Goal: Information Seeking & Learning: Learn about a topic

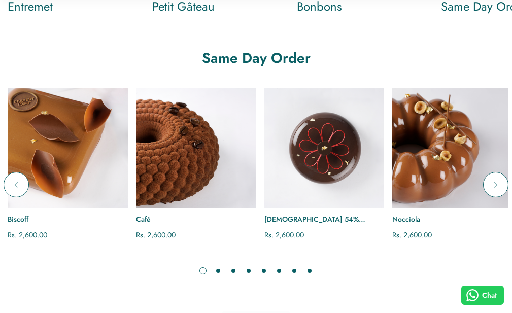
scroll to position [863, 0]
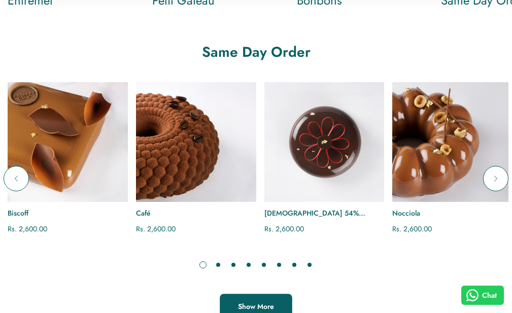
click at [269, 301] on span "Show More" at bounding box center [256, 306] width 36 height 10
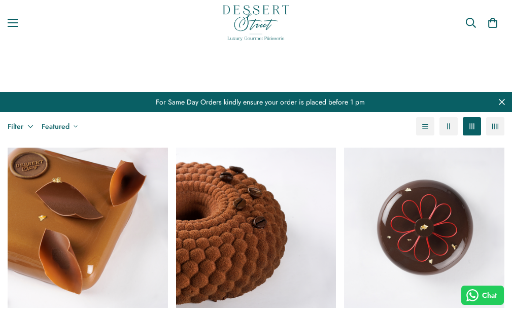
click at [0, 0] on link "Contact" at bounding box center [0, 0] width 0 height 0
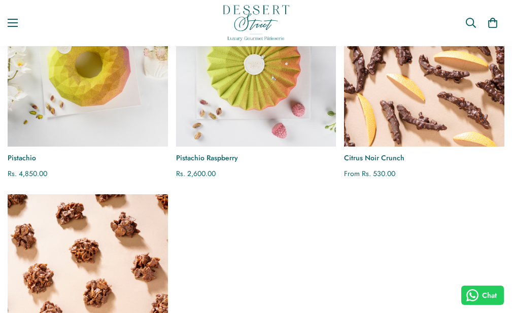
scroll to position [1776, 0]
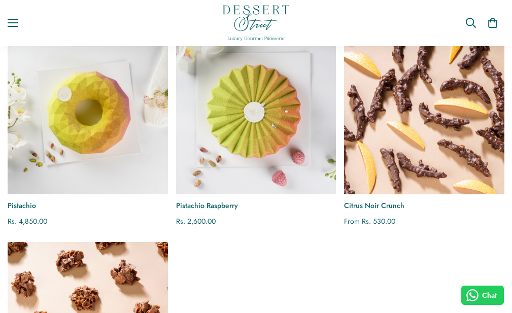
click at [82, 177] on img "Pistachio" at bounding box center [88, 115] width 160 height 160
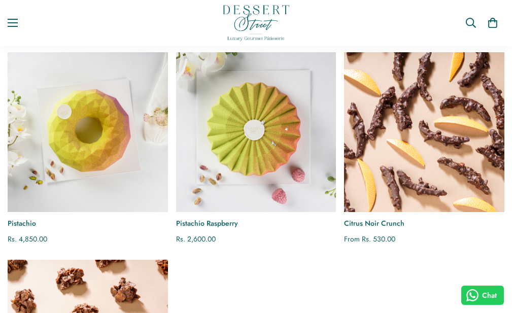
click at [250, 194] on img "Pistachio Raspberry" at bounding box center [256, 132] width 160 height 160
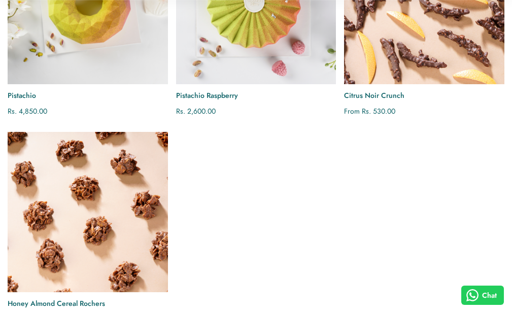
scroll to position [1943, 0]
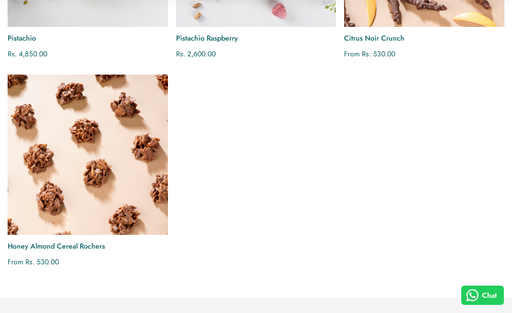
click at [59, 195] on img "Honey Almond Cereal Rochers" at bounding box center [88, 155] width 160 height 160
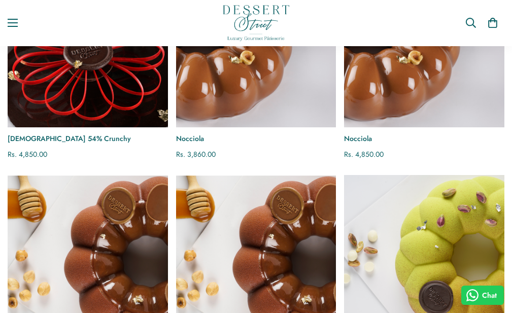
scroll to position [1416, 0]
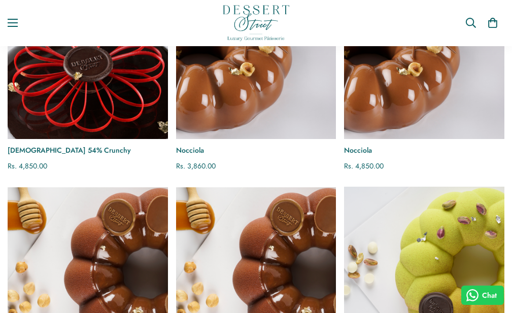
click at [0, 0] on link "Same Day Order" at bounding box center [0, 0] width 0 height 0
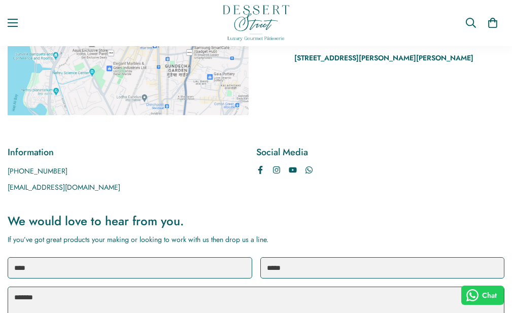
scroll to position [51, 0]
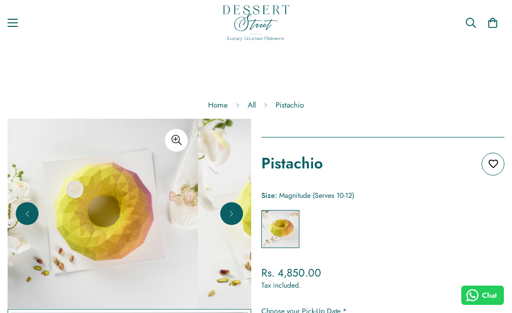
click at [158, 232] on img at bounding box center [103, 214] width 190 height 190
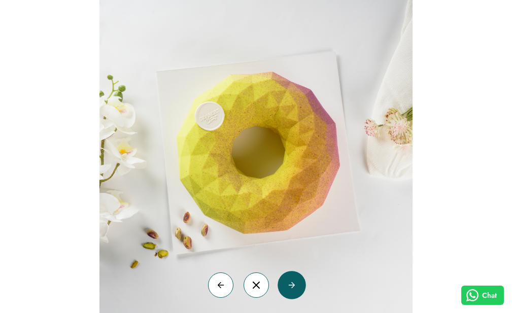
click at [295, 292] on button "button" at bounding box center [291, 284] width 25 height 25
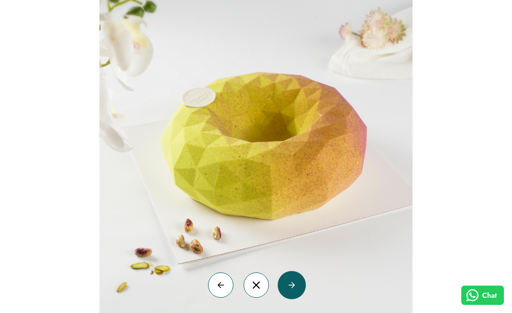
click at [295, 292] on button "button" at bounding box center [291, 284] width 25 height 25
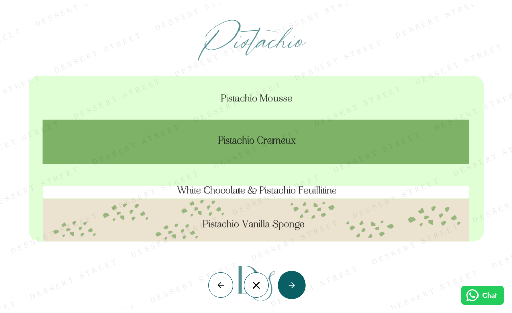
click at [295, 292] on button "button" at bounding box center [291, 284] width 25 height 25
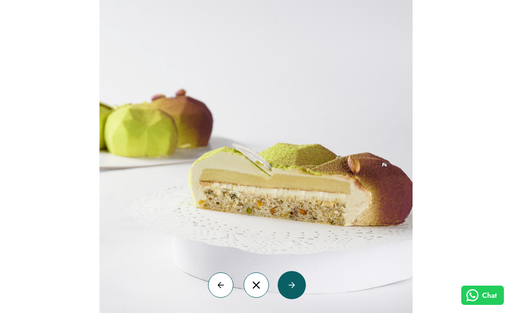
click at [295, 292] on button "button" at bounding box center [291, 284] width 25 height 25
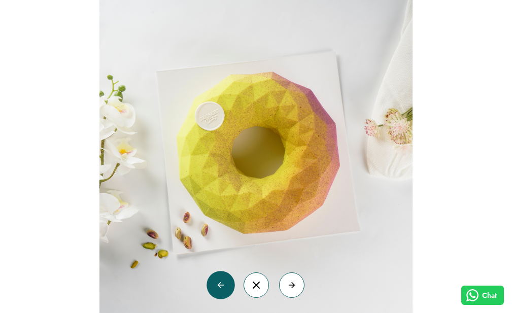
click at [225, 290] on button "button" at bounding box center [220, 284] width 25 height 25
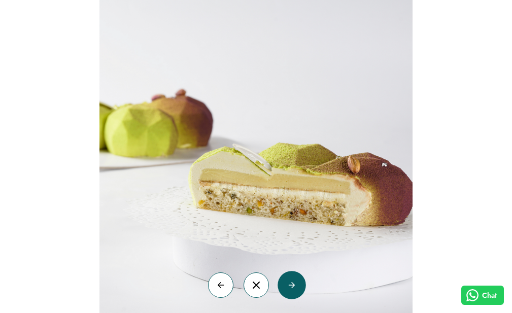
click at [296, 285] on button "button" at bounding box center [291, 284] width 25 height 25
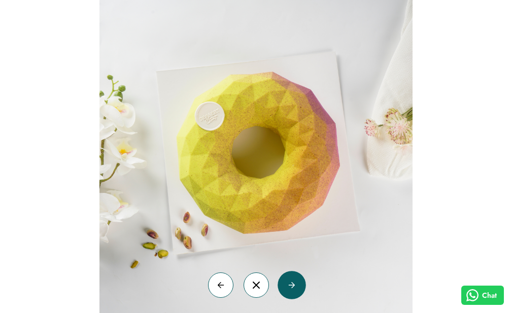
click at [296, 285] on button "button" at bounding box center [291, 284] width 25 height 25
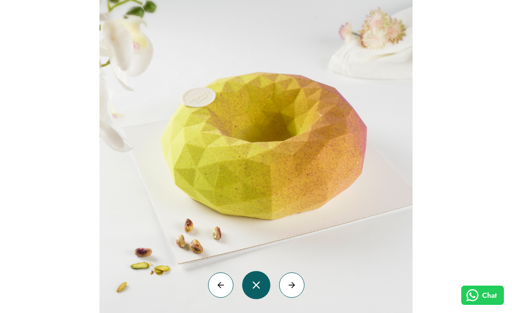
click at [261, 293] on button "button" at bounding box center [256, 284] width 25 height 25
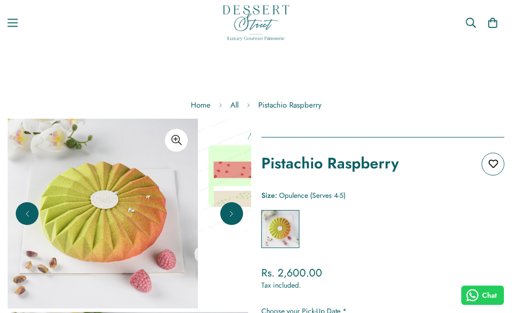
click at [161, 227] on img at bounding box center [103, 214] width 190 height 190
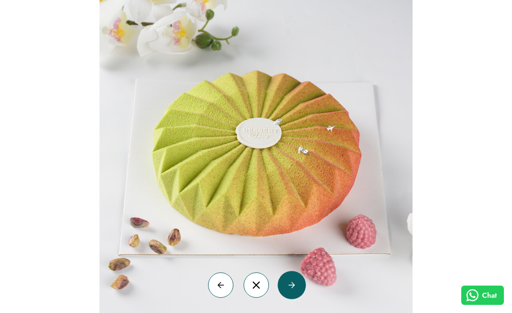
click at [298, 290] on button "button" at bounding box center [291, 284] width 25 height 25
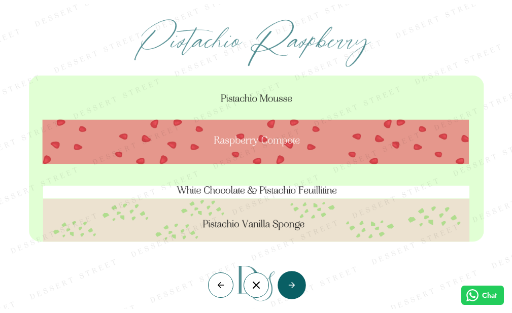
click at [298, 290] on button "button" at bounding box center [291, 284] width 25 height 25
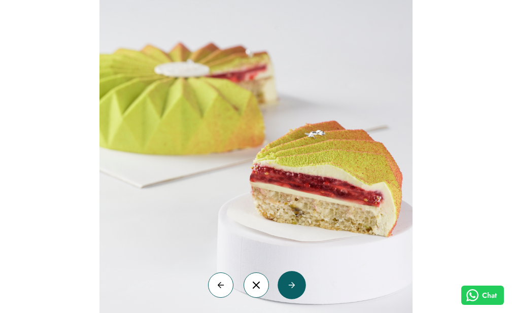
click at [298, 290] on button "button" at bounding box center [291, 284] width 25 height 25
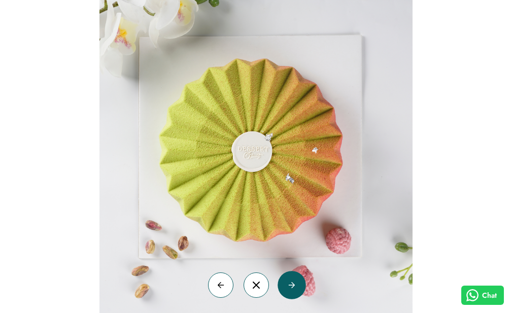
click at [298, 290] on button "button" at bounding box center [291, 284] width 25 height 25
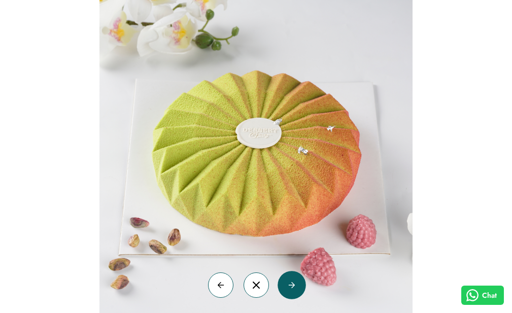
click at [298, 290] on button "button" at bounding box center [291, 284] width 25 height 25
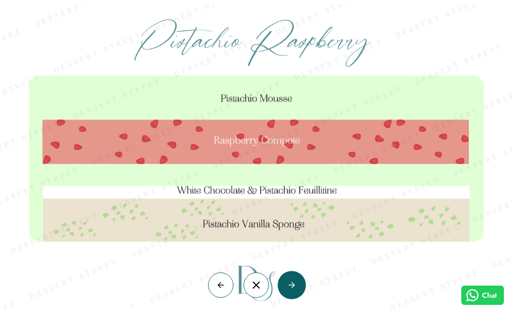
click at [298, 290] on button "button" at bounding box center [291, 284] width 25 height 25
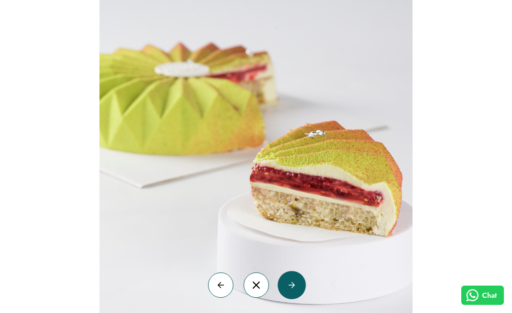
click at [298, 290] on button "button" at bounding box center [291, 284] width 25 height 25
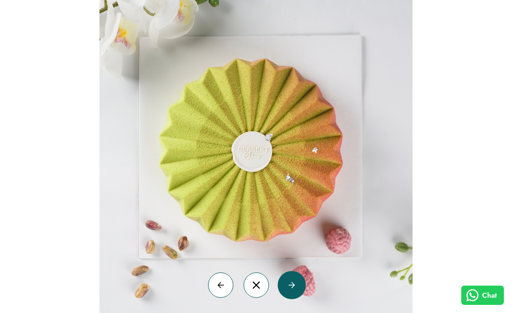
click at [298, 290] on button "button" at bounding box center [291, 284] width 25 height 25
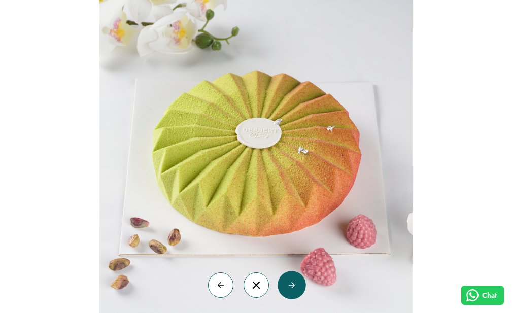
click at [298, 290] on button "button" at bounding box center [291, 284] width 25 height 25
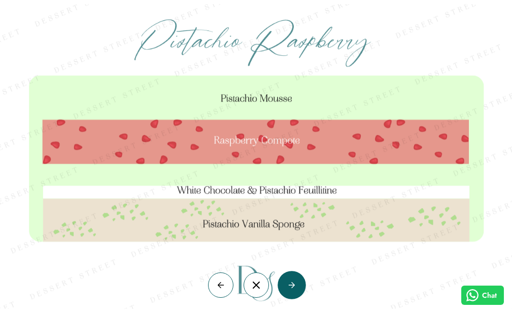
click at [298, 290] on button "button" at bounding box center [291, 284] width 25 height 25
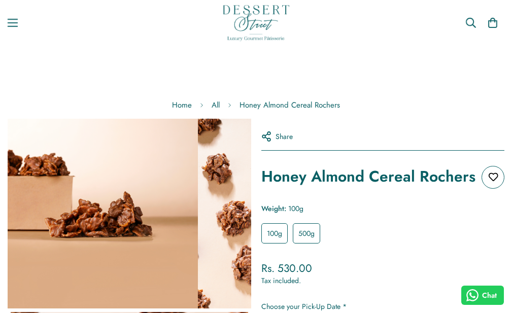
click at [316, 244] on label "500g" at bounding box center [306, 233] width 27 height 20
click at [281, 244] on label "100g" at bounding box center [274, 233] width 26 height 20
click at [319, 244] on label "500g" at bounding box center [306, 233] width 27 height 20
click at [288, 244] on label "100g" at bounding box center [274, 233] width 26 height 20
click at [320, 244] on label "500g" at bounding box center [306, 233] width 27 height 20
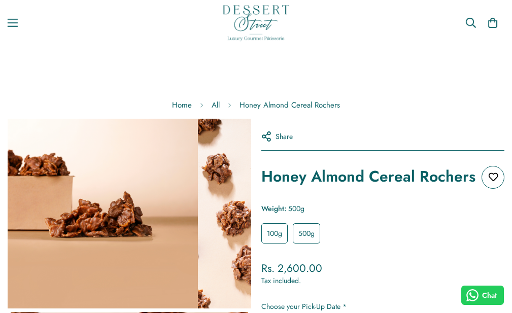
click at [288, 244] on label "100g" at bounding box center [274, 233] width 26 height 20
click at [312, 244] on label "500g" at bounding box center [306, 233] width 27 height 20
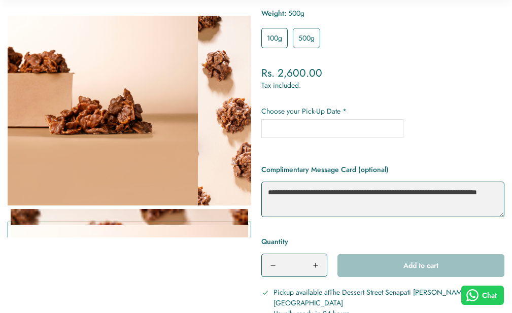
scroll to position [254, 0]
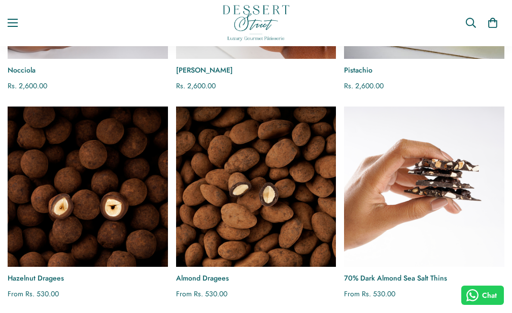
scroll to position [355, 0]
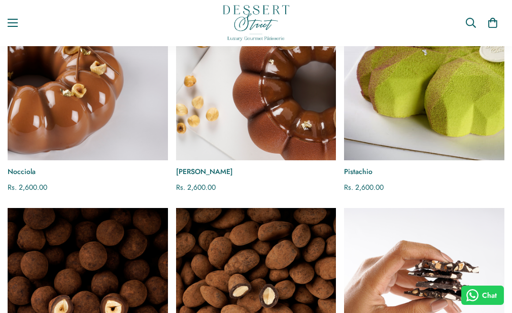
click at [258, 119] on img "Nocciola Caramel" at bounding box center [256, 81] width 160 height 160
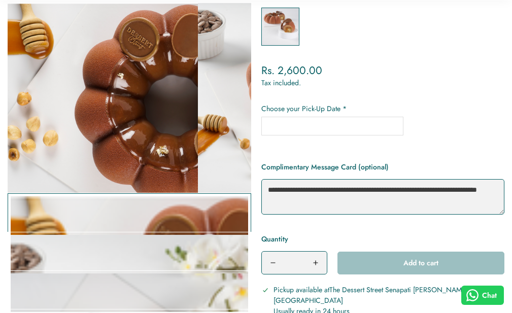
scroll to position [203, 0]
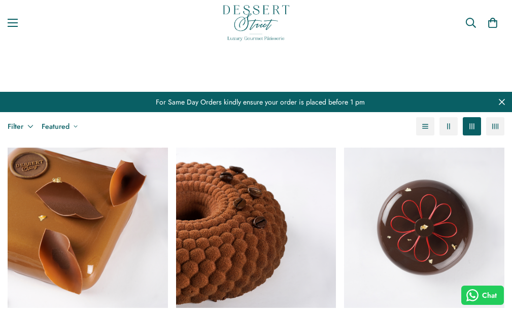
click at [0, 0] on link "Categories" at bounding box center [0, 0] width 0 height 0
click at [0, 0] on link "Boulangerie" at bounding box center [0, 0] width 0 height 0
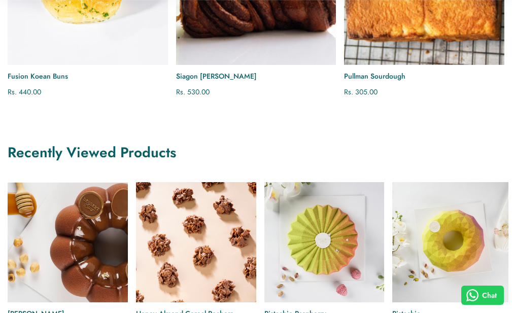
scroll to position [660, 0]
